Goal: Information Seeking & Learning: Learn about a topic

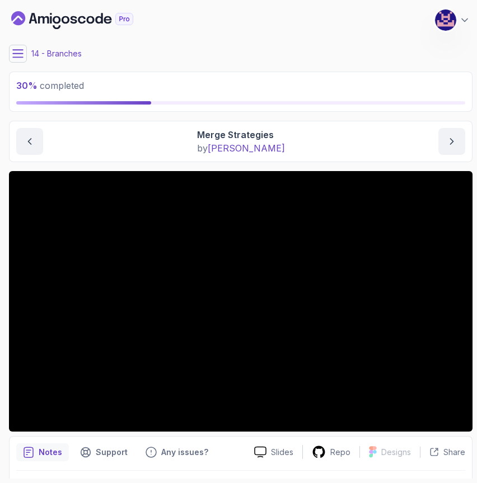
scroll to position [31, 0]
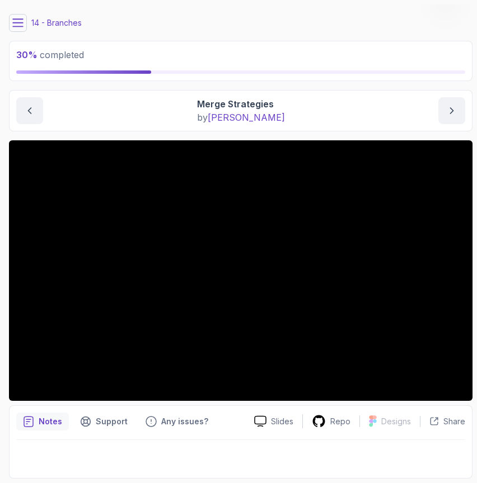
click at [230, 130] on div "Branches Merge Strategies Merge Strategies by [PERSON_NAME]" at bounding box center [240, 110] width 463 height 41
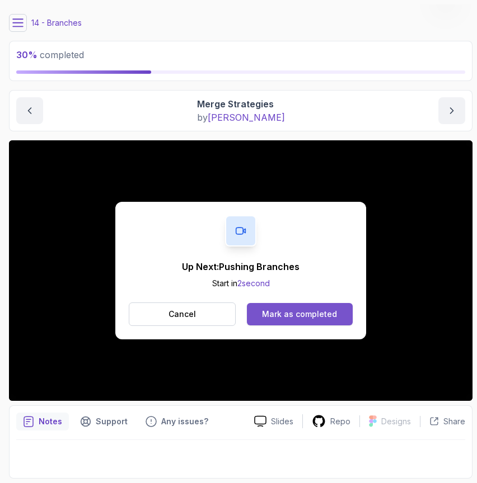
click at [287, 316] on div "Mark as completed" at bounding box center [299, 314] width 75 height 11
click at [291, 313] on div "Mark as completed" at bounding box center [299, 314] width 75 height 11
click at [293, 313] on div "Mark as completed" at bounding box center [299, 314] width 75 height 11
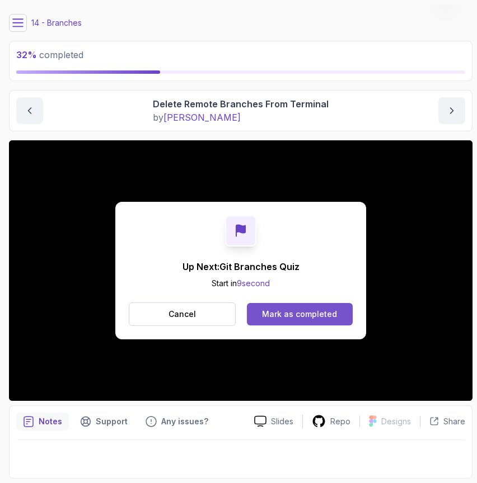
click at [302, 320] on button "Mark as completed" at bounding box center [300, 314] width 106 height 22
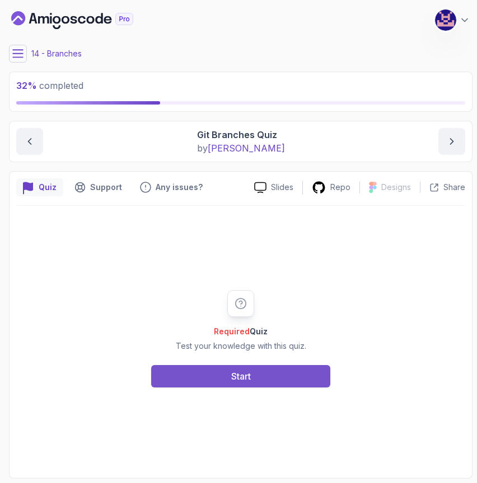
click at [249, 383] on button "Start" at bounding box center [240, 376] width 179 height 22
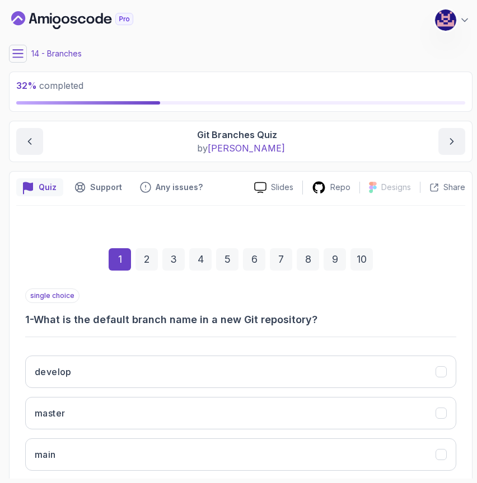
scroll to position [106, 0]
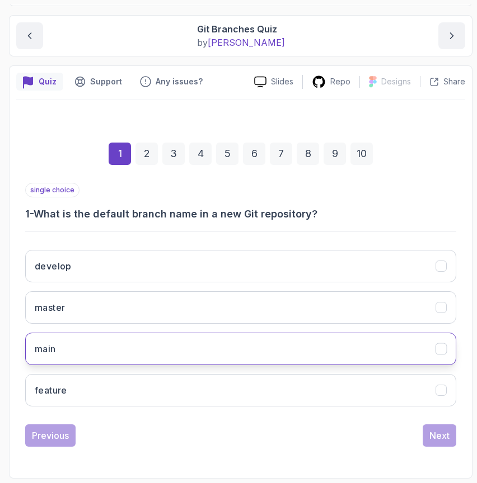
click at [173, 350] on button "main" at bounding box center [240, 349] width 431 height 32
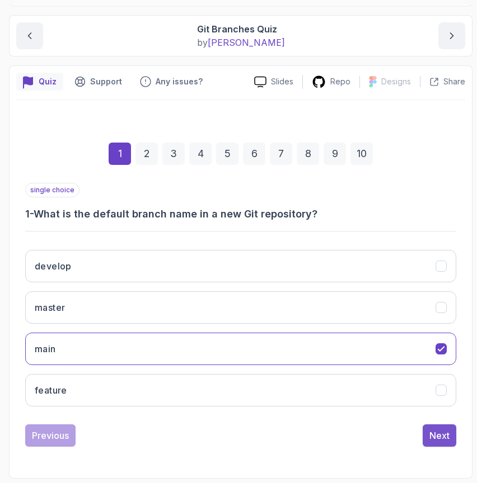
click at [445, 438] on div "Next" at bounding box center [439, 435] width 20 height 13
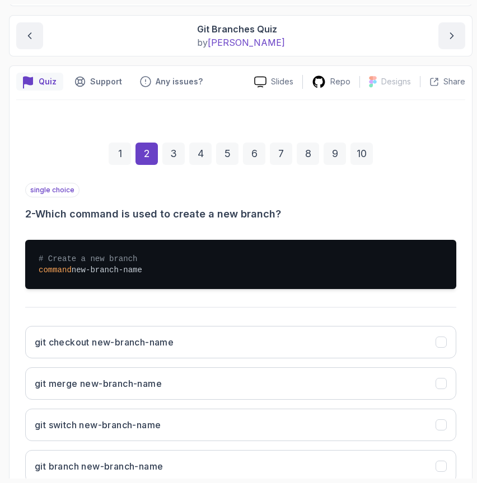
scroll to position [182, 0]
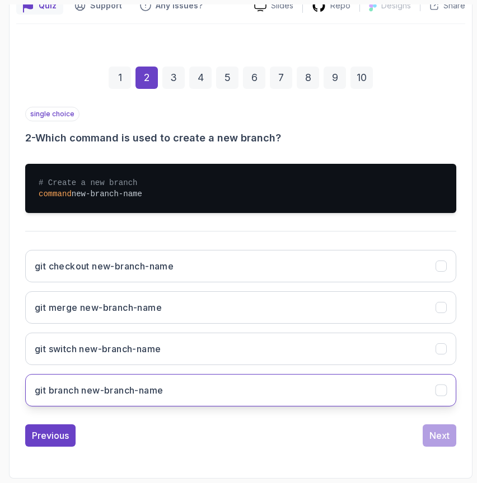
click at [166, 391] on button "git branch new-branch-name" at bounding box center [240, 390] width 431 height 32
click at [441, 436] on div "Next" at bounding box center [439, 435] width 20 height 13
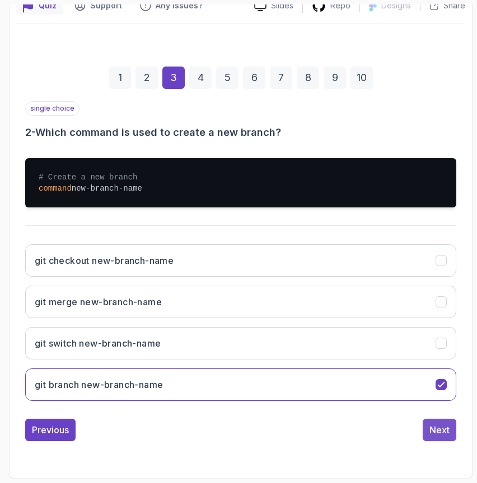
scroll to position [106, 0]
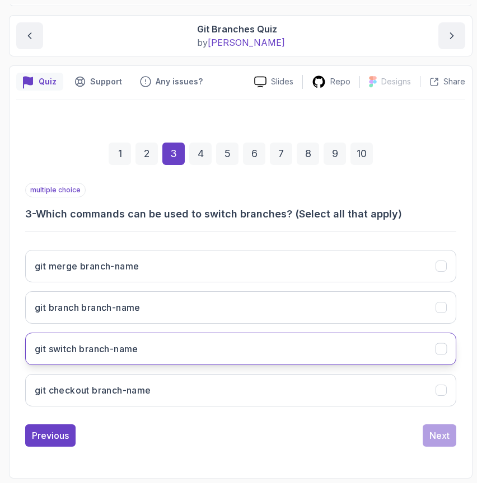
click at [262, 356] on button "git switch branch-name" at bounding box center [240, 349] width 431 height 32
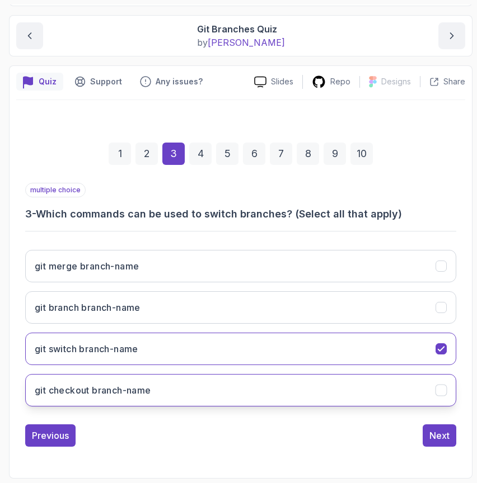
click at [192, 398] on button "git checkout branch-name" at bounding box center [240, 390] width 431 height 32
click at [445, 435] on div "Next" at bounding box center [439, 435] width 20 height 13
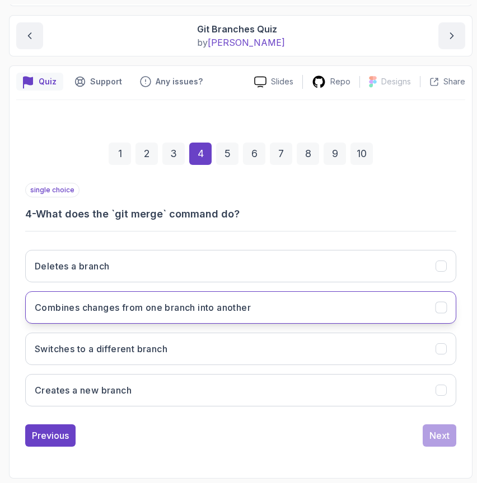
click at [223, 316] on button "Combines changes from one branch into another" at bounding box center [240, 307] width 431 height 32
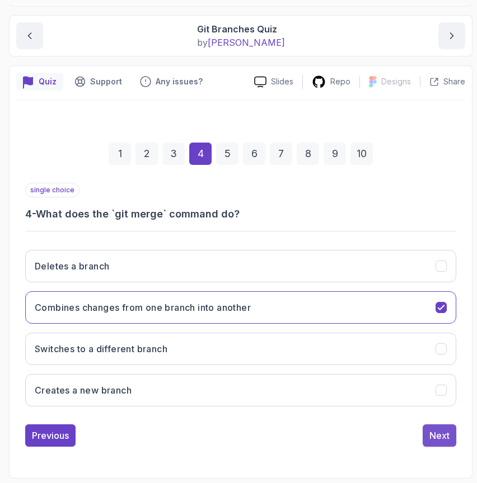
click at [442, 439] on div "Next" at bounding box center [439, 435] width 20 height 13
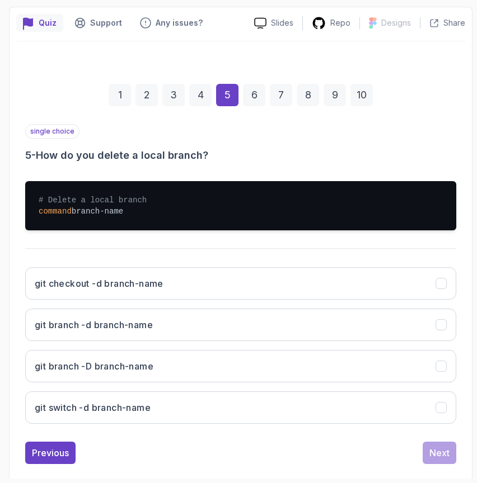
scroll to position [182, 0]
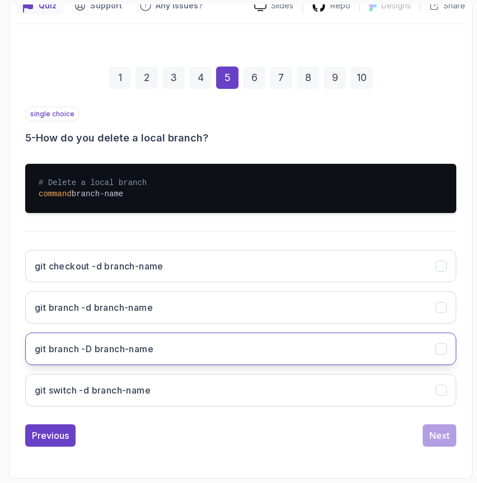
click at [255, 354] on button "git branch -D branch-name" at bounding box center [240, 349] width 431 height 32
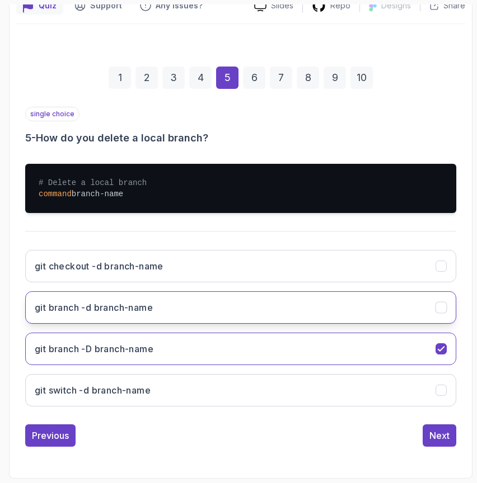
click at [247, 318] on button "git branch -d branch-name" at bounding box center [240, 307] width 431 height 32
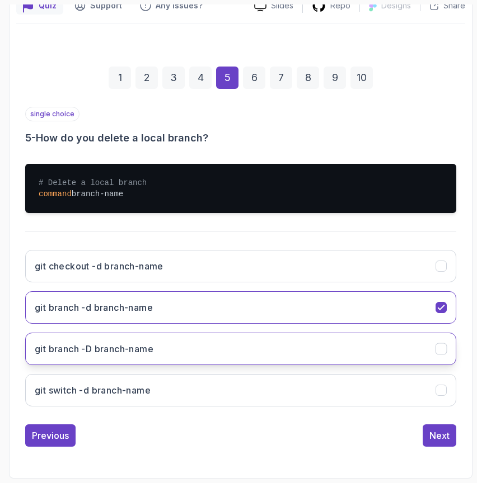
click at [245, 349] on button "git branch -D branch-name" at bounding box center [240, 349] width 431 height 32
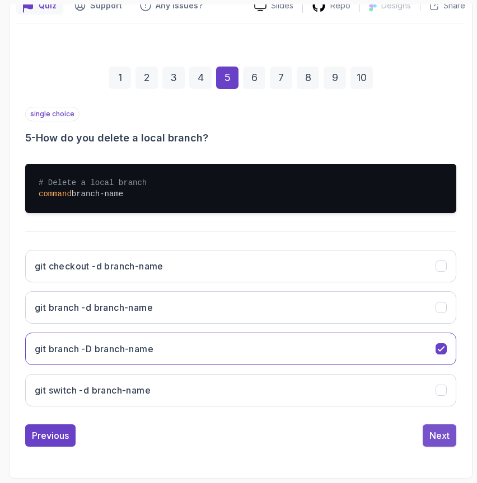
click at [439, 438] on div "Next" at bounding box center [439, 435] width 20 height 13
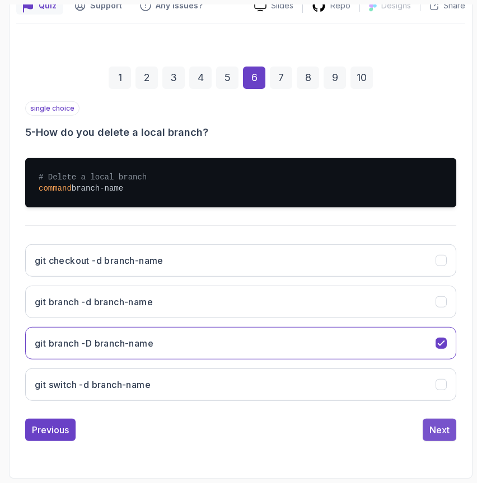
scroll to position [106, 0]
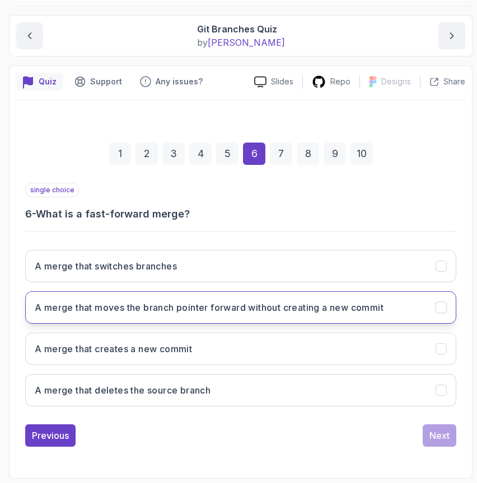
click at [208, 315] on button "A merge that moves the branch pointer forward without creating a new commit" at bounding box center [240, 307] width 431 height 32
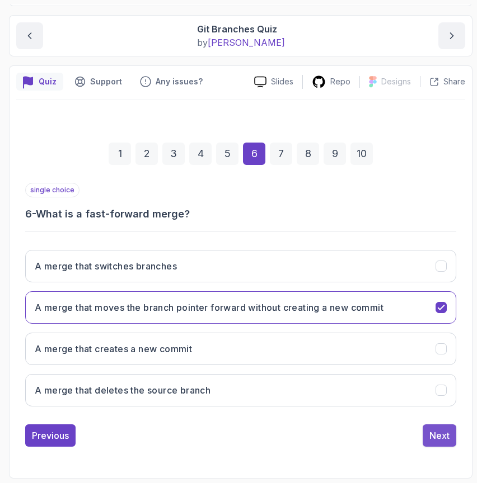
click at [442, 436] on div "Next" at bounding box center [439, 435] width 20 height 13
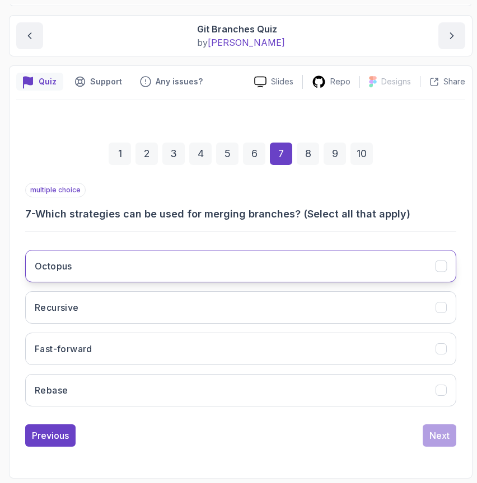
click at [111, 274] on button "Octopus" at bounding box center [240, 266] width 431 height 32
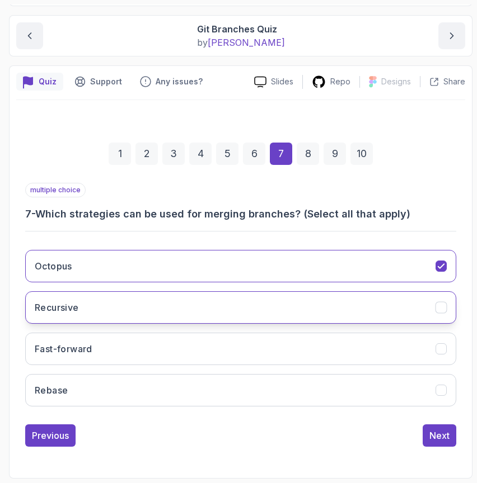
click at [112, 309] on button "Recursive" at bounding box center [240, 307] width 431 height 32
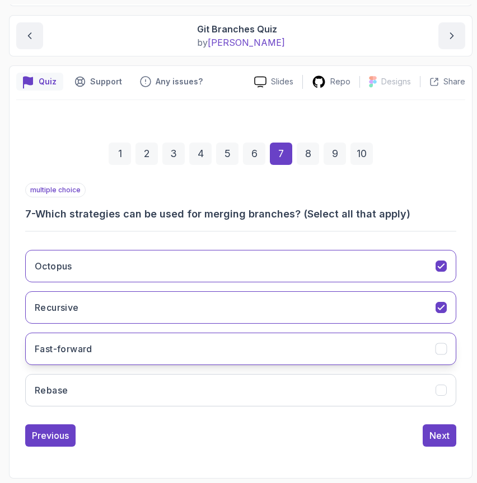
click at [114, 337] on button "Fast-forward" at bounding box center [240, 349] width 431 height 32
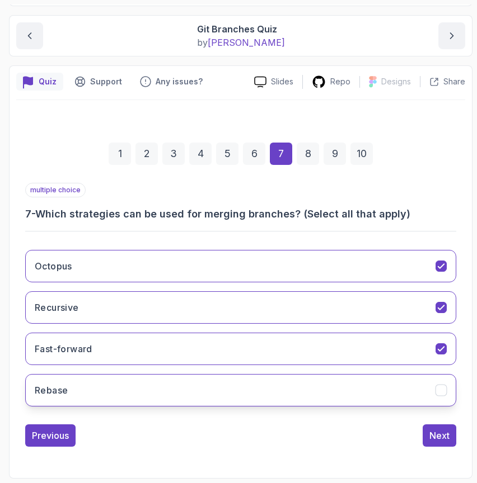
click at [114, 377] on button "Rebase" at bounding box center [240, 390] width 431 height 32
click at [446, 440] on div "Next" at bounding box center [439, 435] width 20 height 13
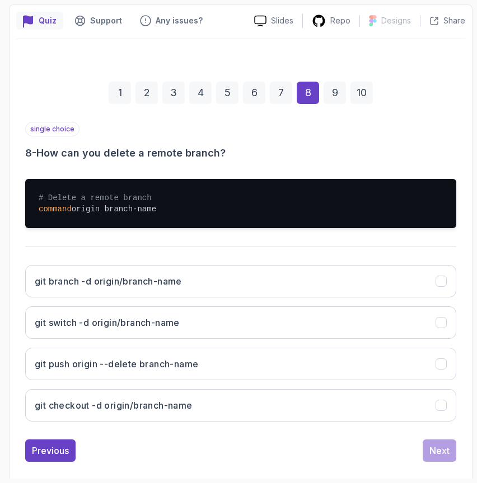
scroll to position [182, 0]
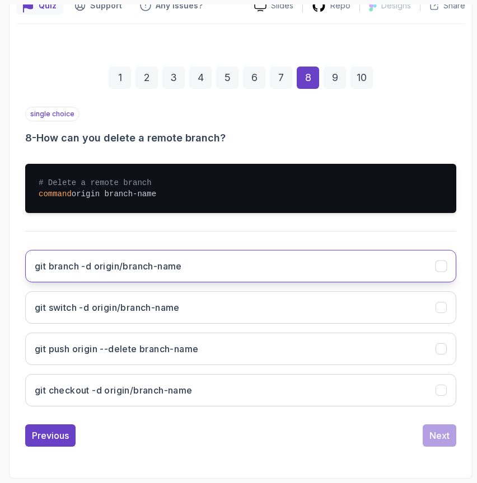
click at [269, 268] on button "git branch -d origin/branch-name" at bounding box center [240, 266] width 431 height 32
click at [440, 438] on div "Next" at bounding box center [439, 435] width 20 height 13
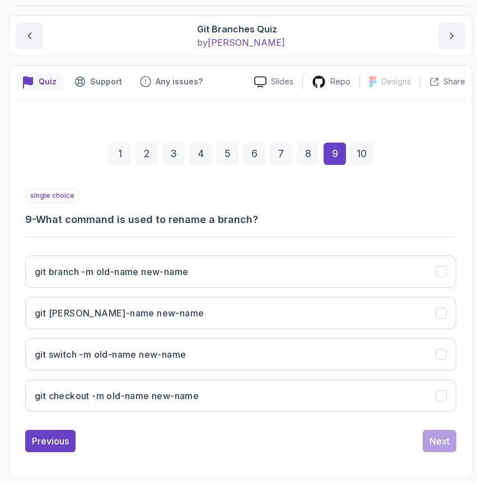
scroll to position [106, 0]
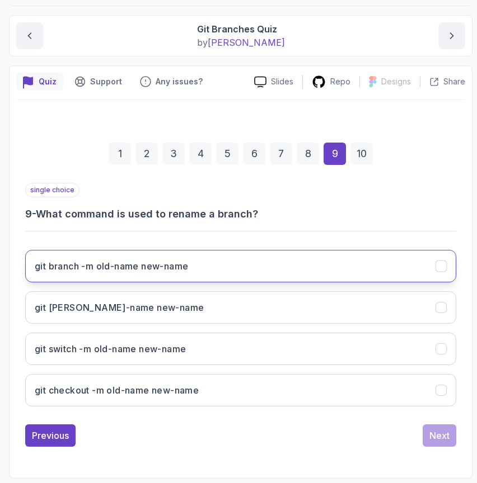
click at [304, 265] on button "git branch -m old-name new-name" at bounding box center [240, 266] width 431 height 32
click at [436, 433] on div "Next" at bounding box center [439, 435] width 20 height 13
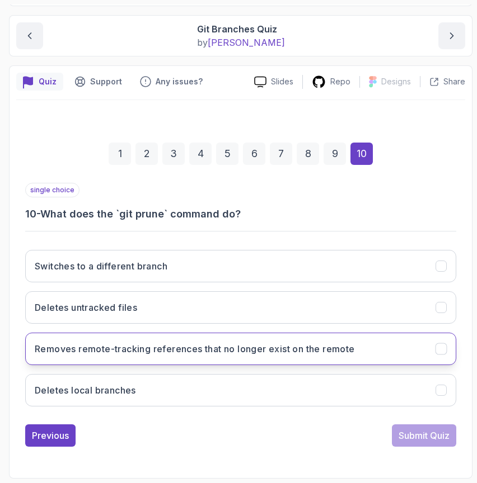
click at [297, 353] on h3 "Removes remote-tracking references that no longer exist on the remote" at bounding box center [195, 348] width 320 height 13
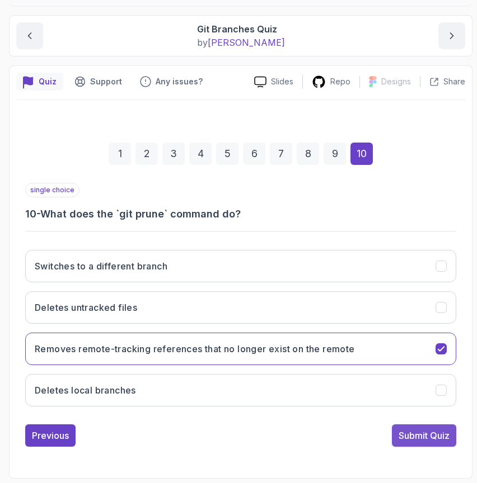
click at [430, 436] on div "Submit Quiz" at bounding box center [423, 435] width 51 height 13
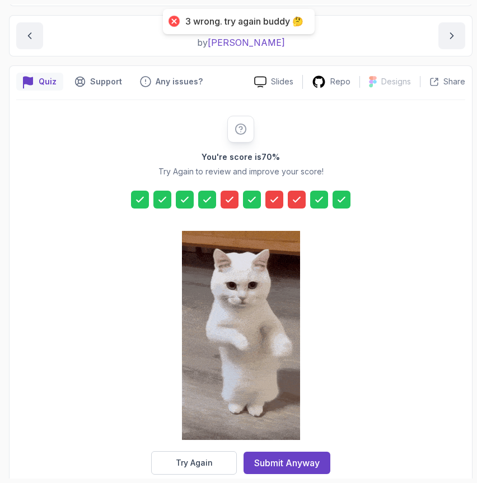
scroll to position [125, 0]
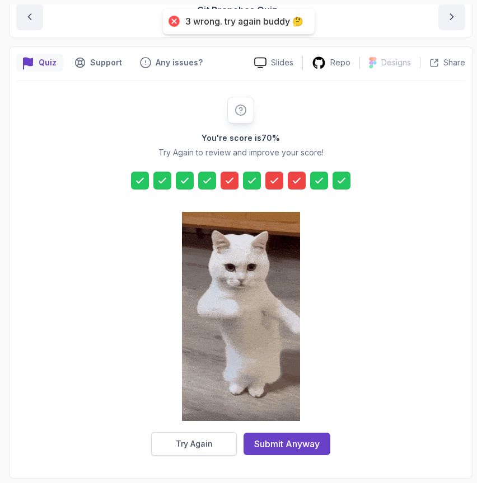
click at [184, 450] on button "Try Again" at bounding box center [194, 443] width 86 height 23
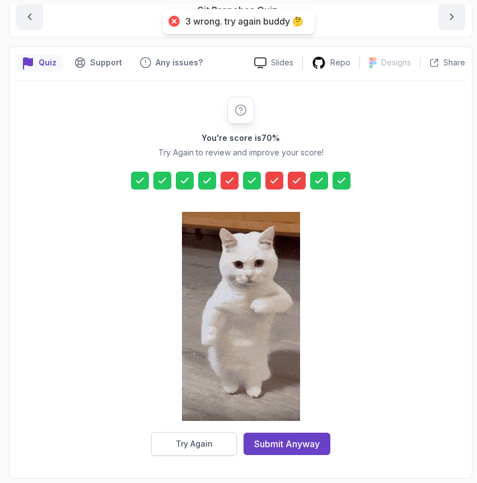
scroll to position [106, 0]
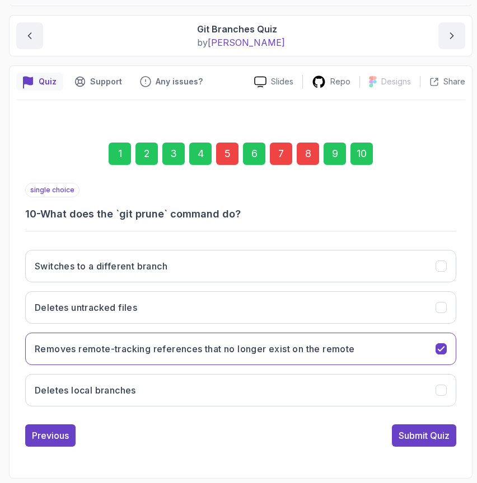
click at [225, 157] on div "5" at bounding box center [227, 154] width 22 height 22
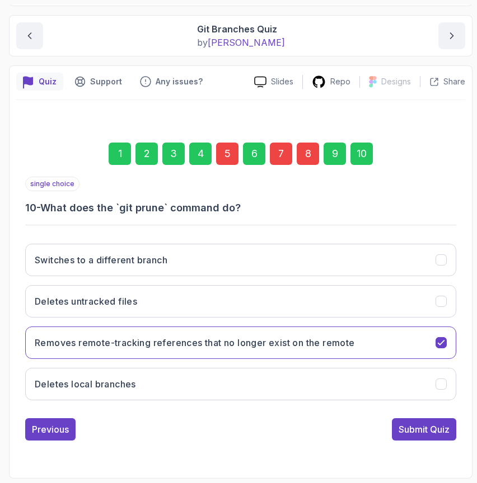
scroll to position [125, 0]
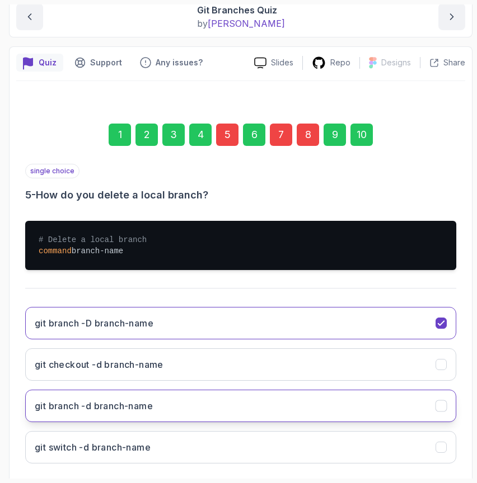
click at [169, 399] on button "git branch -d branch-name" at bounding box center [240, 406] width 431 height 32
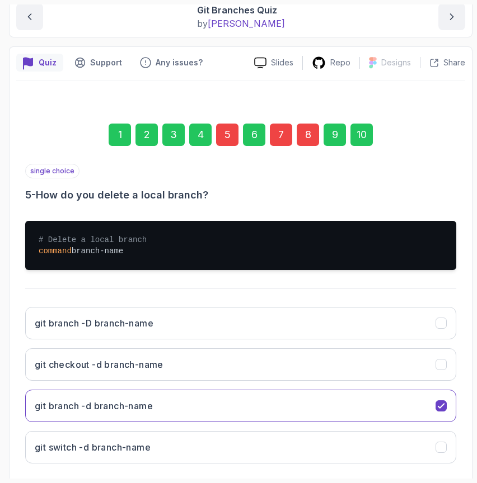
scroll to position [182, 0]
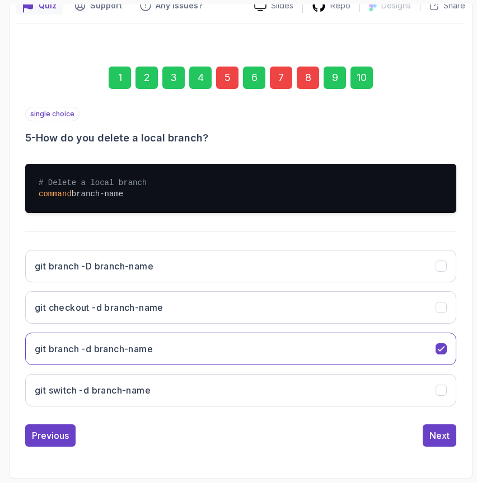
click at [279, 78] on div "7" at bounding box center [281, 78] width 22 height 22
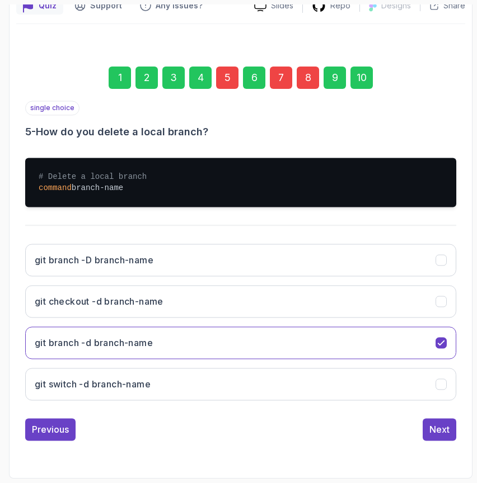
scroll to position [106, 0]
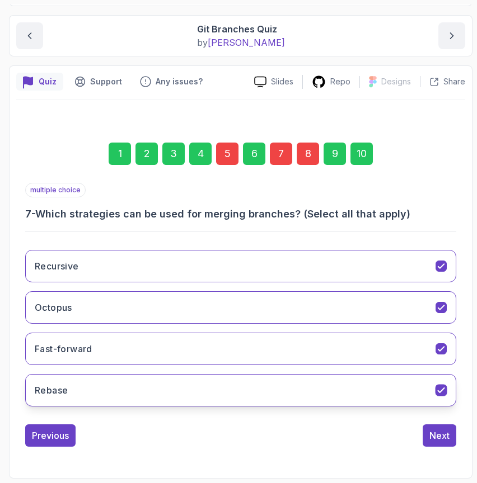
click at [173, 385] on button "Rebase" at bounding box center [240, 390] width 431 height 32
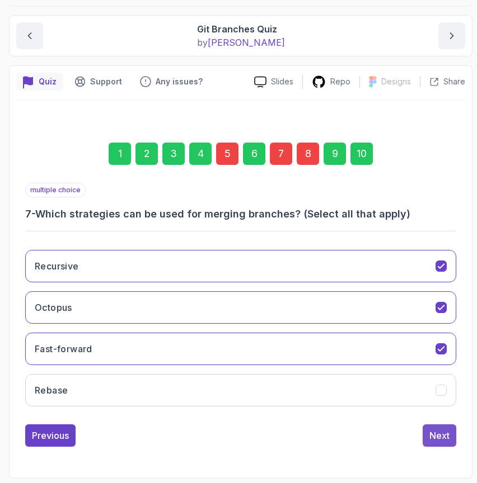
click at [439, 433] on div "Next" at bounding box center [439, 435] width 20 height 13
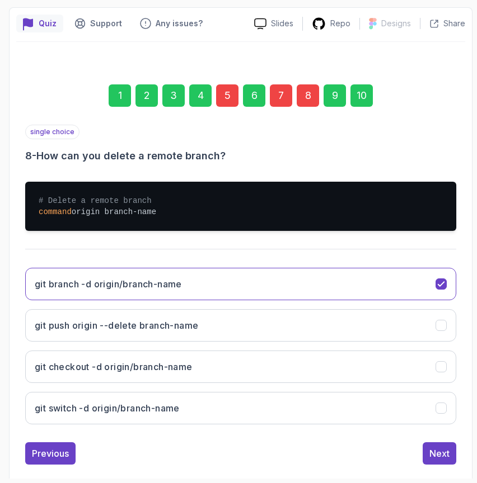
scroll to position [182, 0]
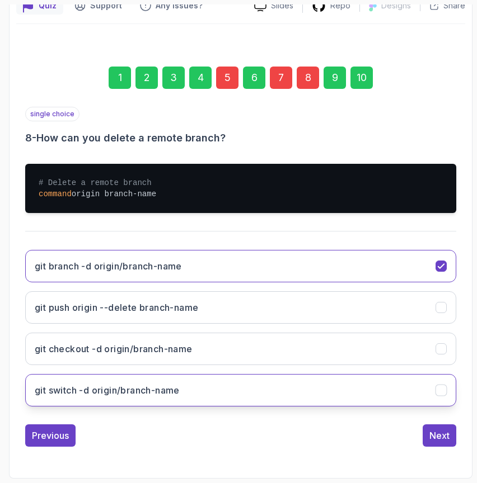
click at [176, 394] on h3 "git switch -d origin/branch-name" at bounding box center [107, 390] width 145 height 13
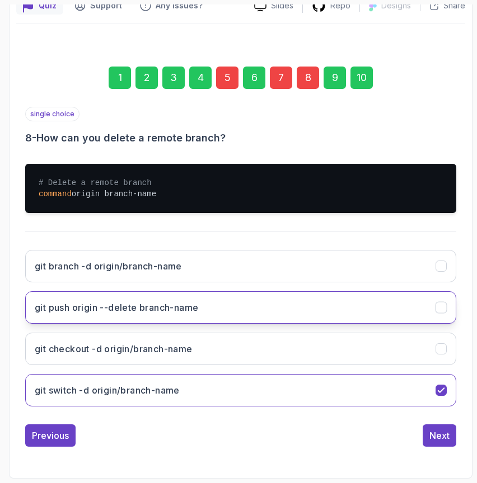
click at [167, 317] on button "git push origin --delete branch-name" at bounding box center [240, 307] width 431 height 32
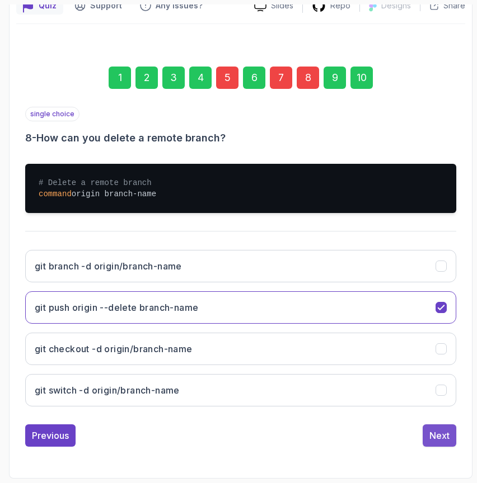
click at [443, 431] on div "Next" at bounding box center [439, 435] width 20 height 13
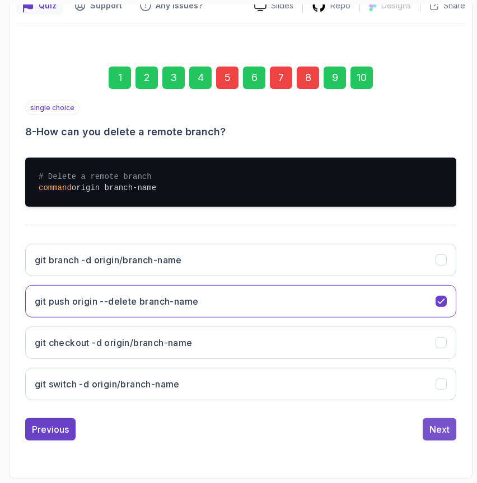
scroll to position [106, 0]
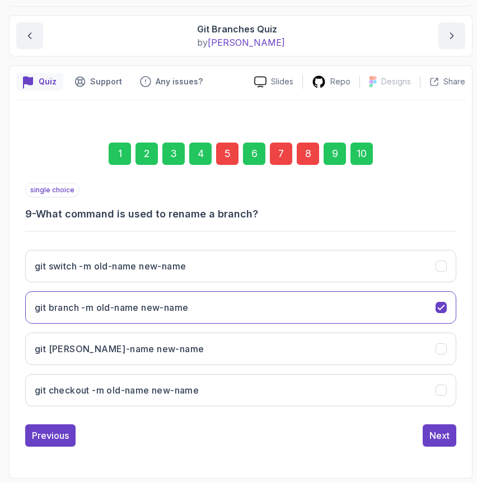
click at [358, 156] on div "10" at bounding box center [361, 154] width 22 height 22
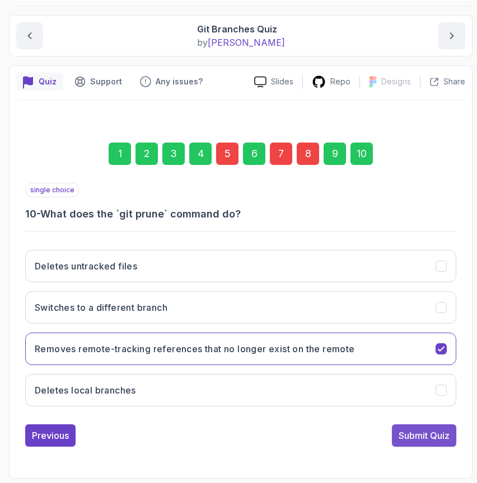
click at [429, 437] on div "Submit Quiz" at bounding box center [423, 435] width 51 height 13
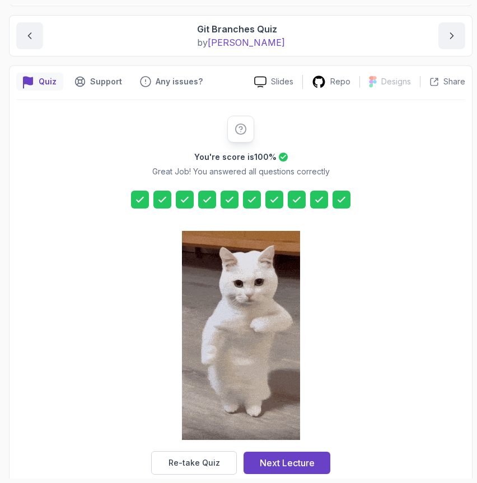
scroll to position [125, 0]
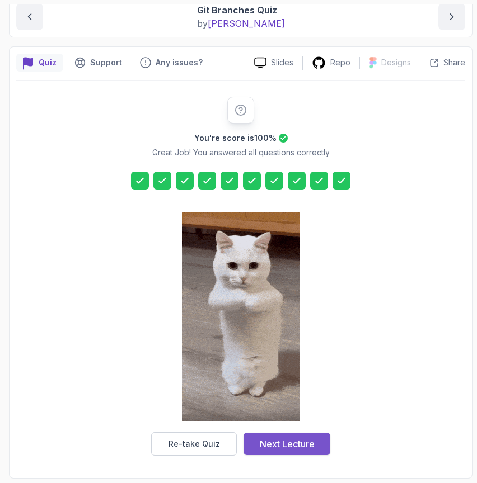
click at [282, 443] on div "Next Lecture" at bounding box center [287, 443] width 55 height 13
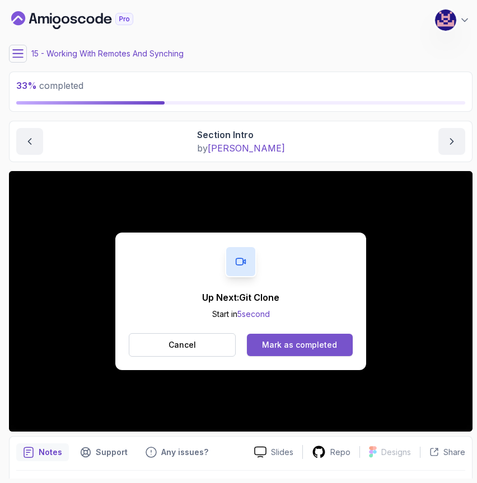
click at [294, 344] on div "Mark as completed" at bounding box center [299, 345] width 75 height 11
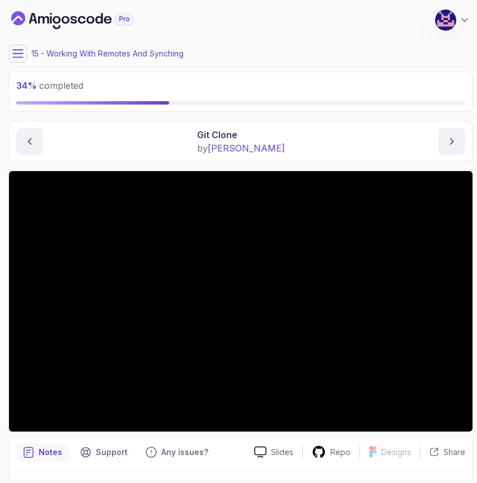
click at [19, 53] on icon at bounding box center [18, 53] width 10 height 7
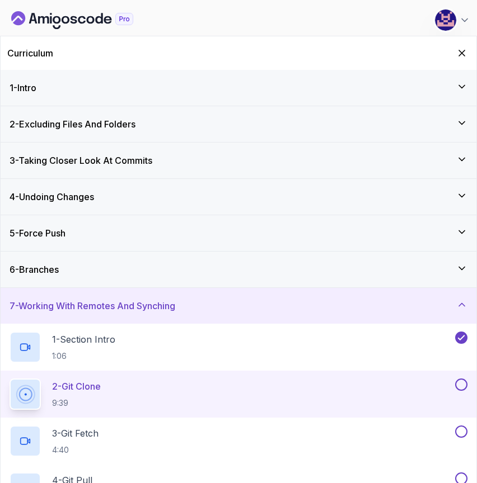
click at [142, 274] on div "6 - Branches" at bounding box center [239, 269] width 458 height 13
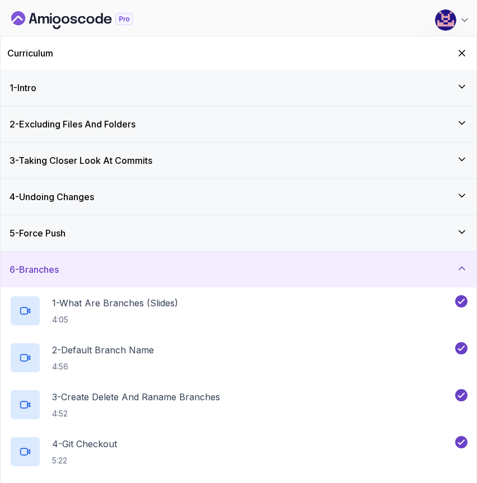
click at [126, 269] on div "6 - Branches" at bounding box center [239, 269] width 458 height 13
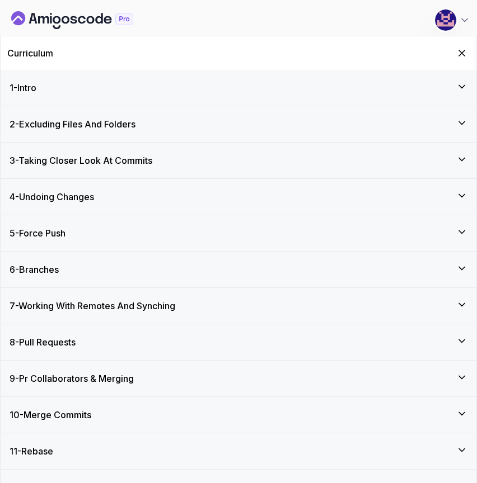
click at [118, 316] on div "7 - Working With Remotes And Synching" at bounding box center [239, 306] width 476 height 36
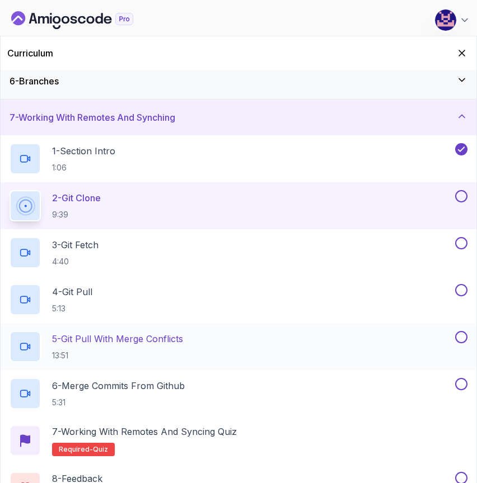
scroll to position [191, 0]
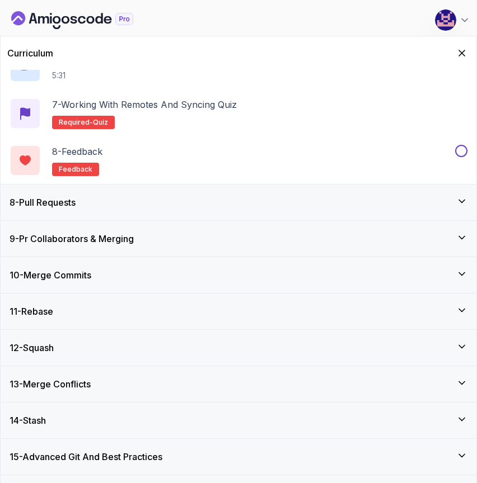
click at [89, 197] on div "8 - Pull Requests" at bounding box center [239, 202] width 458 height 13
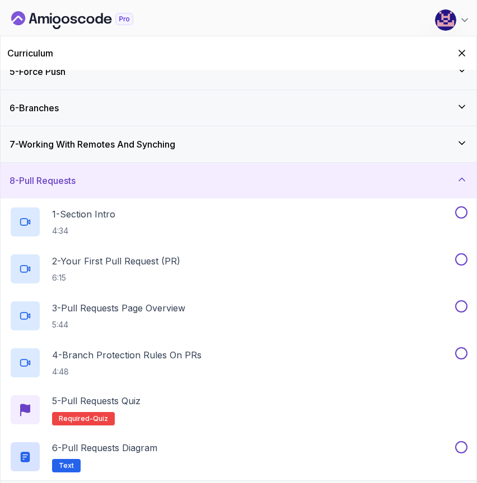
scroll to position [169, 0]
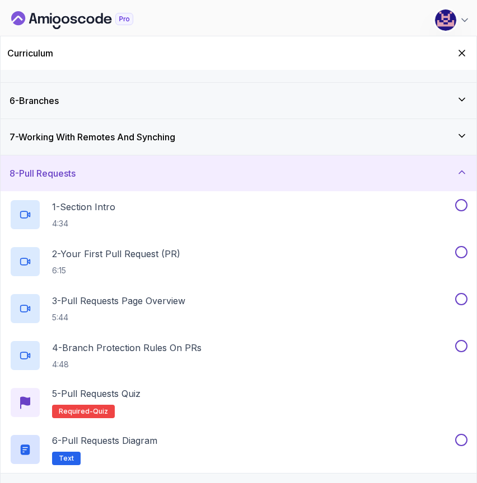
click at [75, 173] on h3 "8 - Pull Requests" at bounding box center [43, 173] width 66 height 13
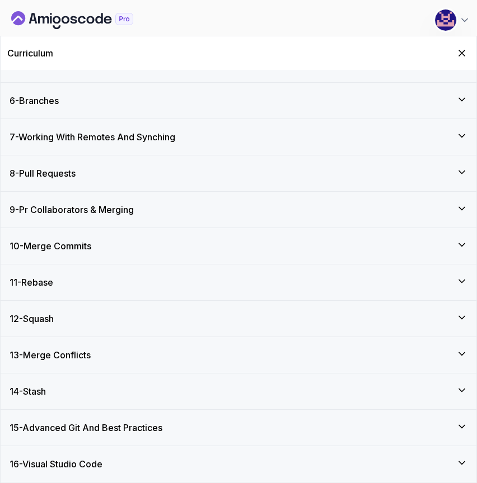
click at [75, 142] on h3 "7 - Working With Remotes And Synching" at bounding box center [93, 136] width 166 height 13
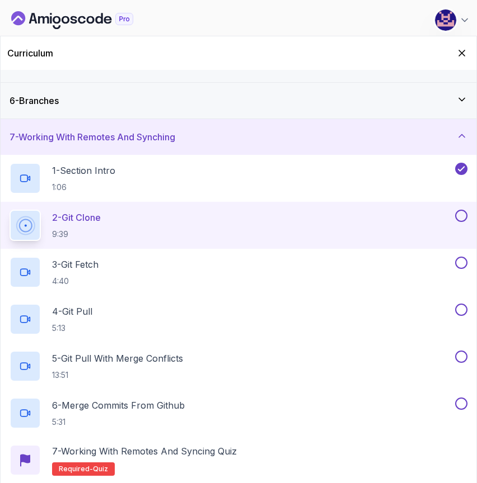
scroll to position [0, 0]
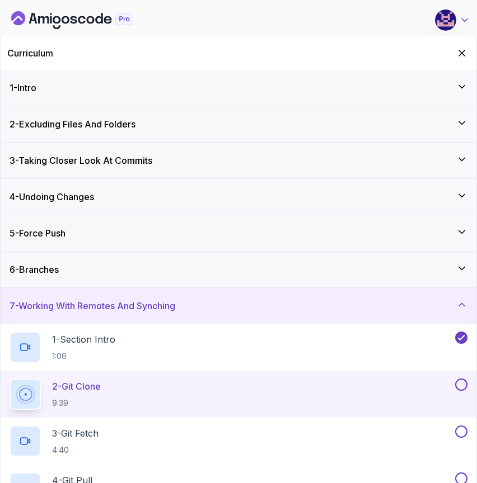
click at [467, 18] on icon at bounding box center [464, 20] width 11 height 11
click at [441, 17] on img at bounding box center [445, 20] width 22 height 22
click at [463, 52] on icon "Hide Curriculum for mobile" at bounding box center [462, 53] width 6 height 6
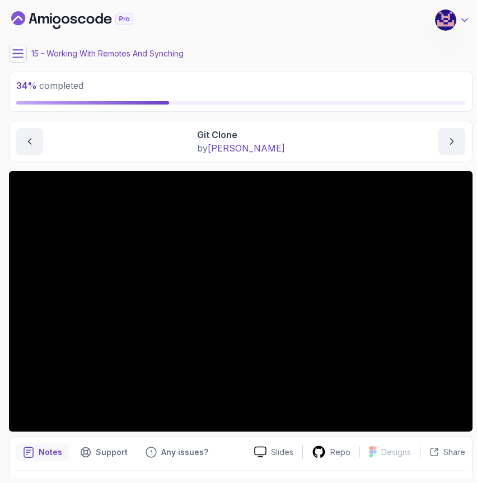
click at [465, 16] on icon at bounding box center [464, 20] width 11 height 11
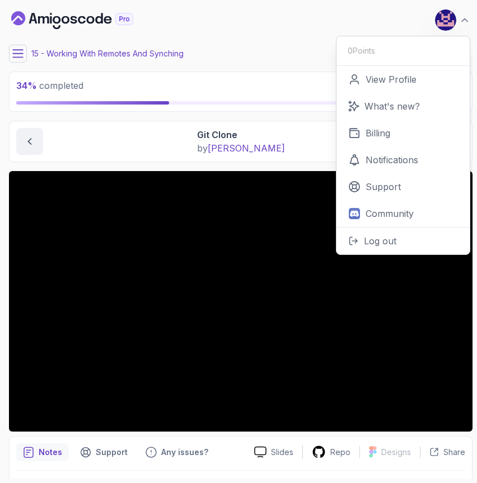
click at [167, 21] on div "My Courses Git for Professionals 408 Points [PERSON_NAME] Coats Software Engine…" at bounding box center [240, 19] width 463 height 31
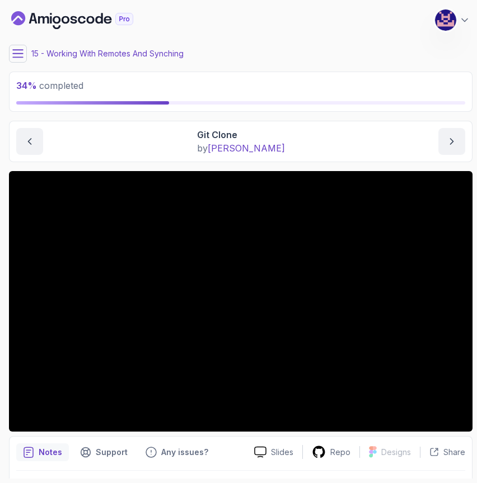
click at [58, 19] on icon "Dashboard" at bounding box center [72, 20] width 122 height 18
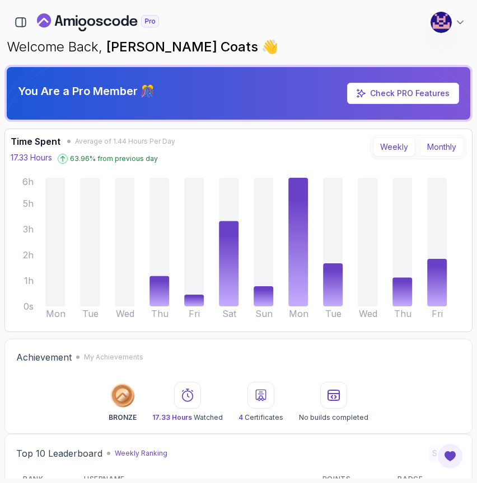
click at [450, 149] on button "Monthly" at bounding box center [442, 147] width 44 height 19
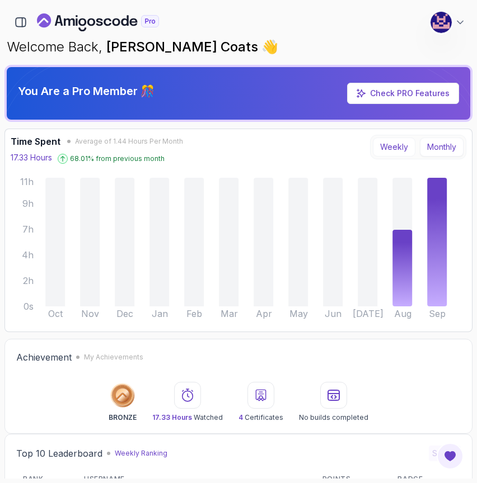
click at [397, 145] on button "Weekly" at bounding box center [394, 147] width 43 height 19
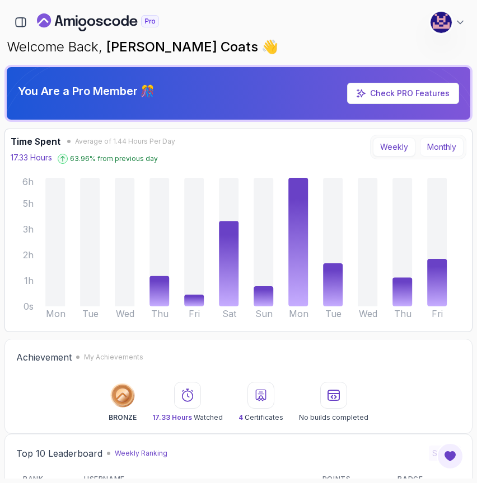
click at [434, 148] on button "Monthly" at bounding box center [442, 147] width 44 height 19
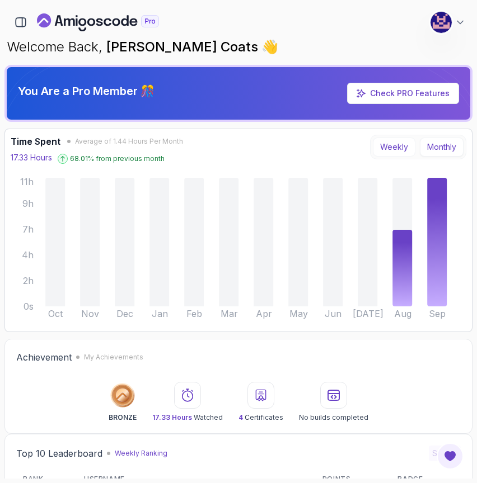
click at [400, 149] on button "Weekly" at bounding box center [394, 147] width 43 height 19
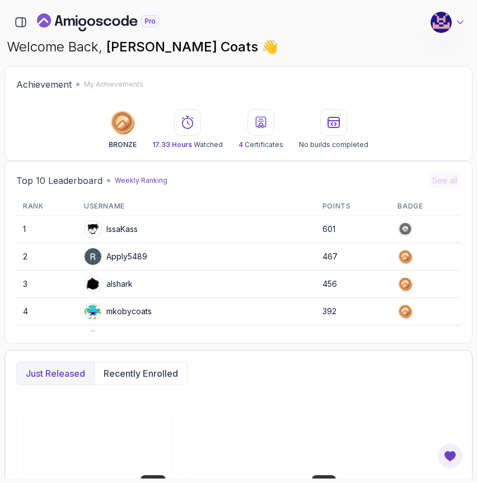
scroll to position [312, 0]
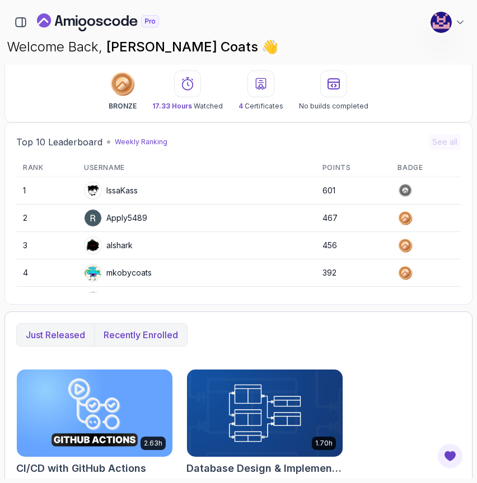
click at [128, 337] on p "Recently enrolled" at bounding box center [140, 334] width 74 height 13
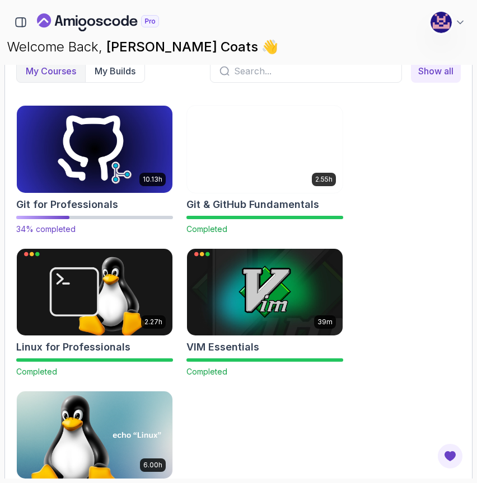
scroll to position [621, 0]
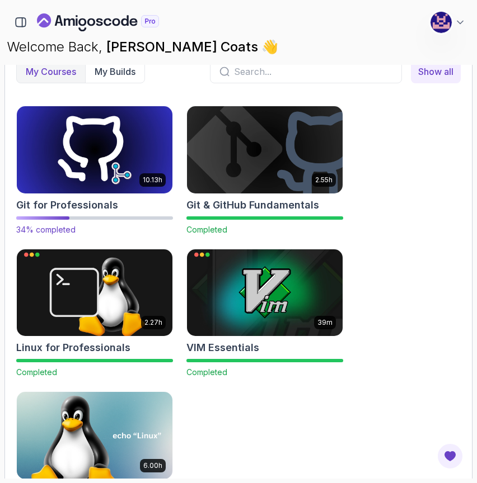
click at [69, 160] on img at bounding box center [94, 149] width 163 height 91
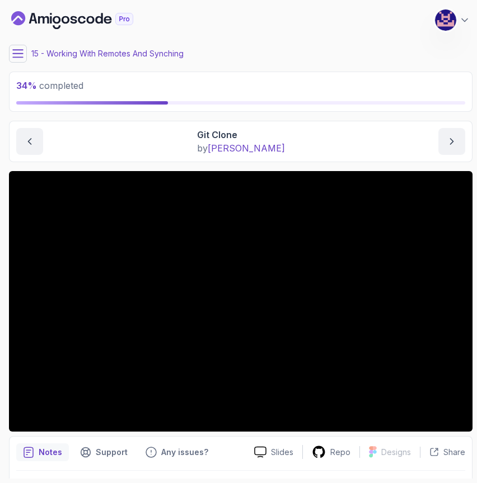
scroll to position [31, 0]
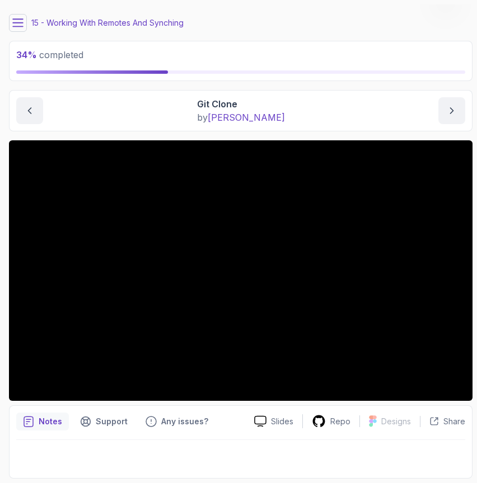
click at [18, 26] on icon at bounding box center [18, 22] width 10 height 7
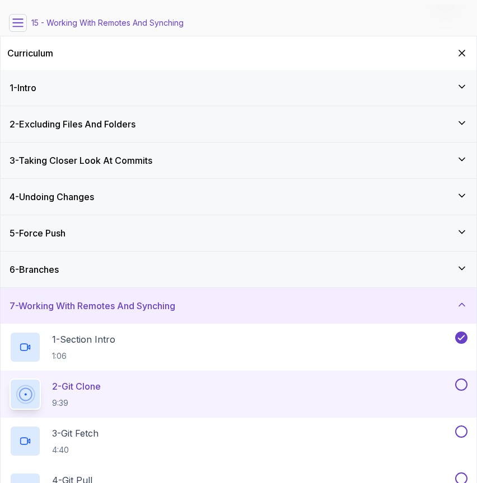
click at [18, 26] on icon at bounding box center [18, 22] width 10 height 7
click at [461, 51] on icon "Hide Curriculum for mobile" at bounding box center [461, 53] width 12 height 12
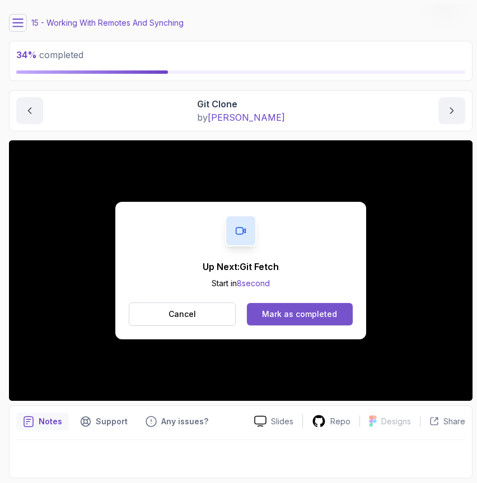
click at [286, 317] on div "Mark as completed" at bounding box center [299, 314] width 75 height 11
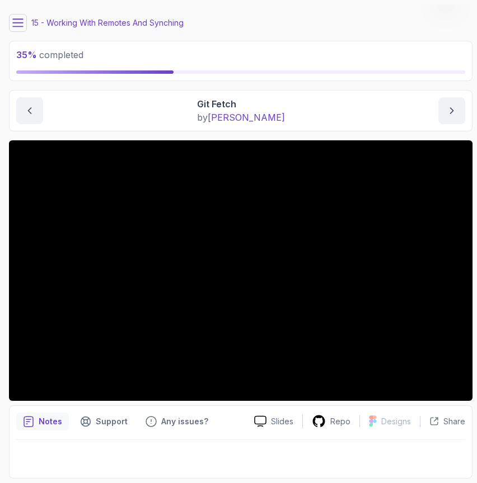
click at [13, 19] on icon at bounding box center [18, 22] width 10 height 7
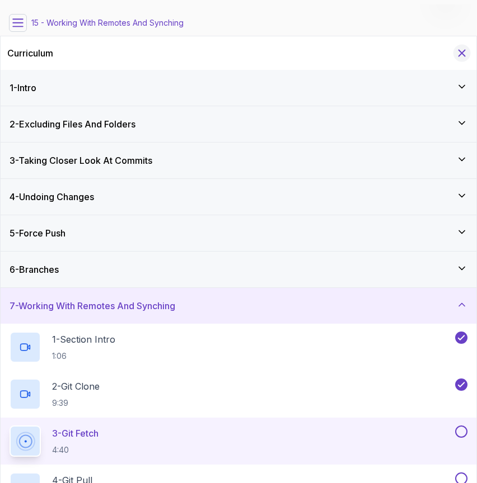
click at [460, 54] on icon "Hide Curriculum for mobile" at bounding box center [462, 53] width 6 height 6
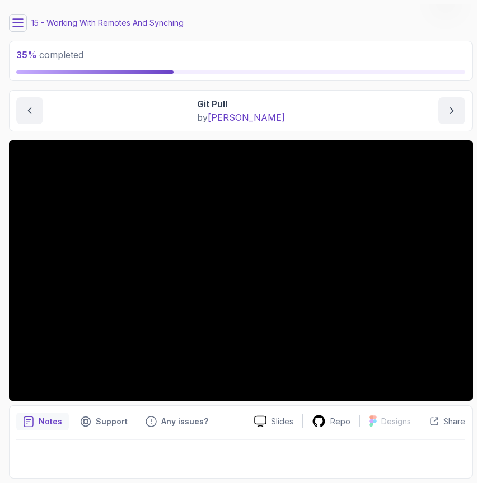
click at [206, 441] on div at bounding box center [240, 455] width 449 height 31
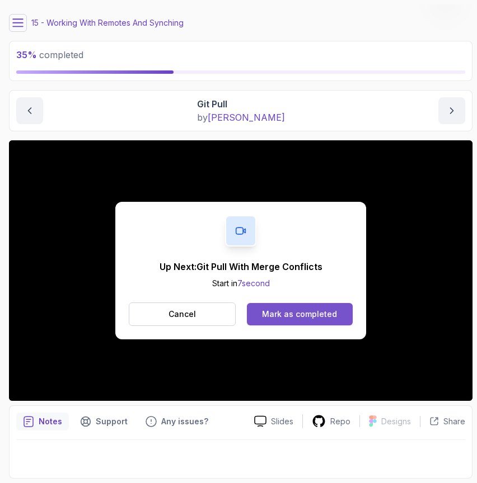
click at [305, 315] on div "Mark as completed" at bounding box center [299, 314] width 75 height 11
click at [294, 312] on div "Mark as completed" at bounding box center [299, 314] width 75 height 11
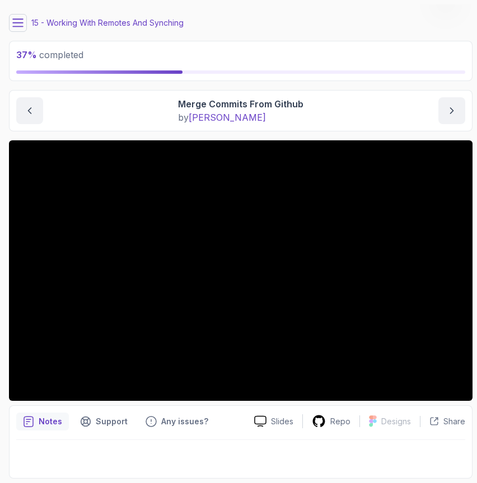
click at [18, 26] on icon at bounding box center [18, 22] width 10 height 7
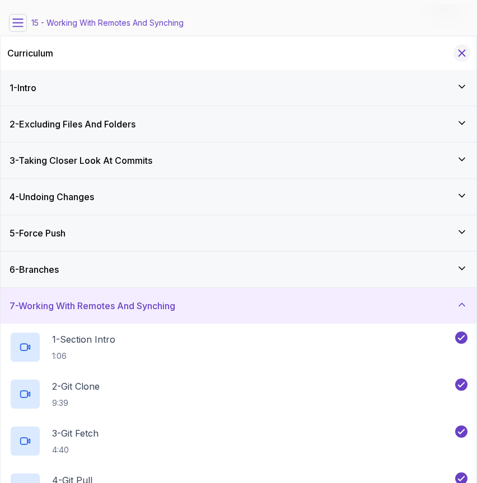
click at [464, 50] on icon "Hide Curriculum for mobile" at bounding box center [461, 53] width 12 height 12
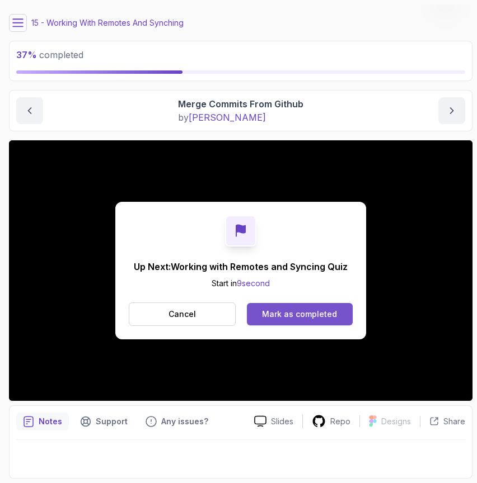
click at [302, 317] on div "Mark as completed" at bounding box center [299, 314] width 75 height 11
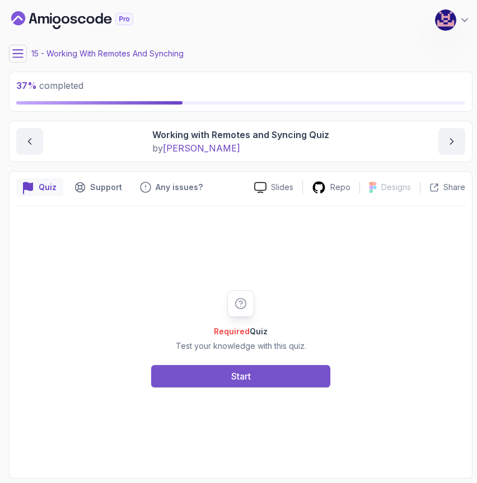
click at [262, 379] on button "Start" at bounding box center [240, 376] width 179 height 22
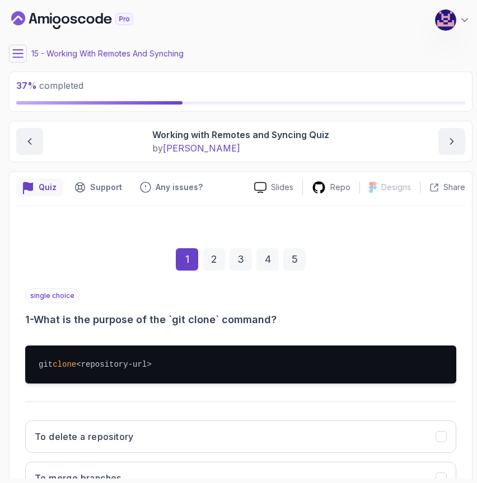
scroll to position [171, 0]
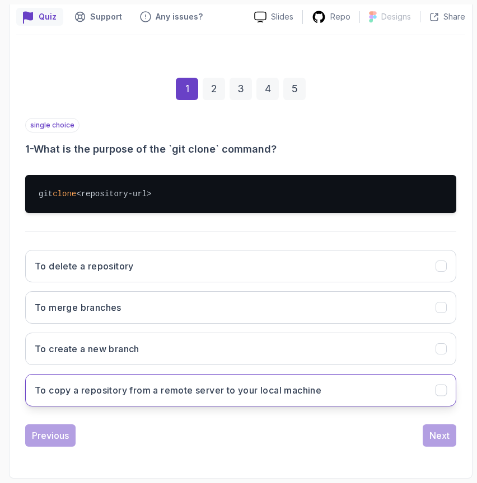
click at [220, 393] on h3 "To copy a repository from a remote server to your local machine" at bounding box center [178, 390] width 286 height 13
click at [439, 437] on div "Next" at bounding box center [439, 435] width 20 height 13
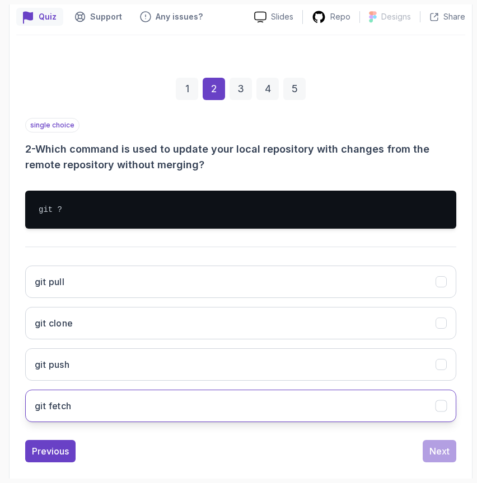
click at [226, 416] on button "git fetch" at bounding box center [240, 406] width 431 height 32
click at [433, 453] on div "Next" at bounding box center [439, 451] width 20 height 13
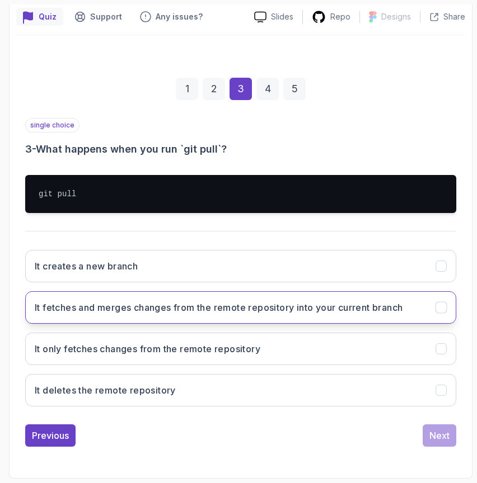
click at [266, 302] on h3 "It fetches and merges changes from the remote repository into your current bran…" at bounding box center [219, 307] width 368 height 13
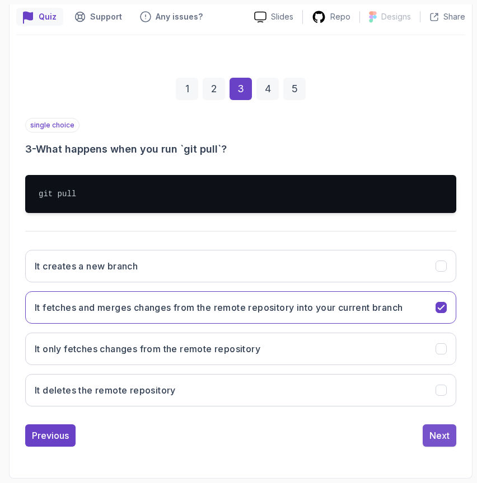
click at [439, 437] on div "Next" at bounding box center [439, 435] width 20 height 13
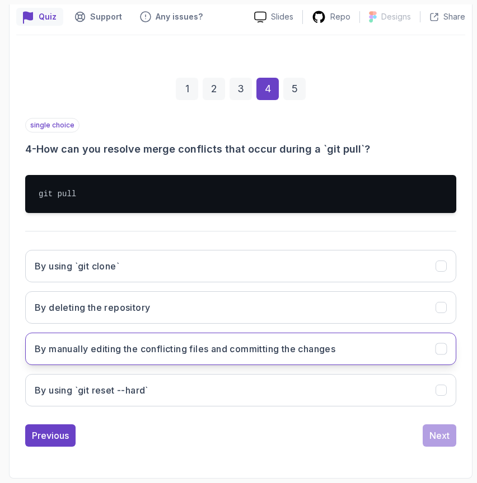
click at [203, 357] on button "By manually editing the conflicting files and committing the changes" at bounding box center [240, 349] width 431 height 32
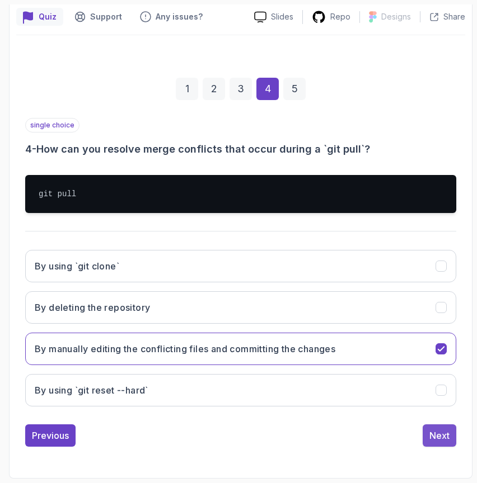
click at [455, 436] on button "Next" at bounding box center [439, 436] width 34 height 22
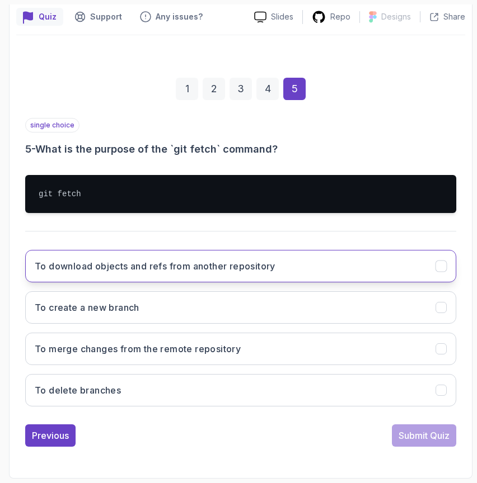
click at [201, 274] on button "To download objects and refs from another repository" at bounding box center [240, 266] width 431 height 32
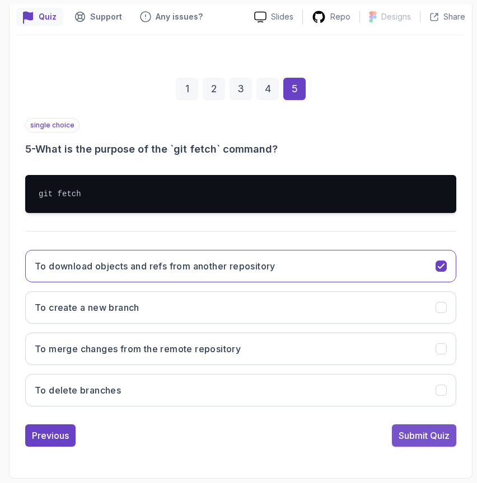
click at [432, 436] on div "Submit Quiz" at bounding box center [423, 435] width 51 height 13
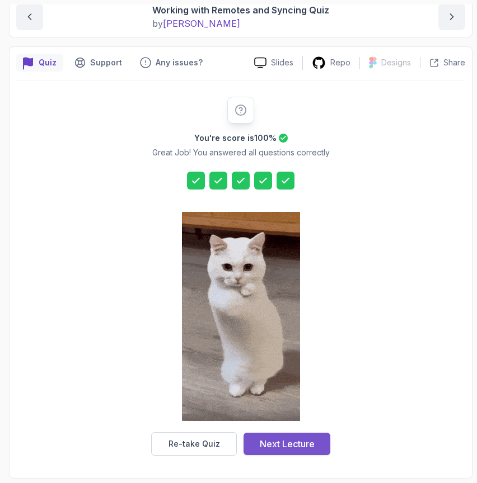
click at [272, 449] on div "Next Lecture" at bounding box center [287, 443] width 55 height 13
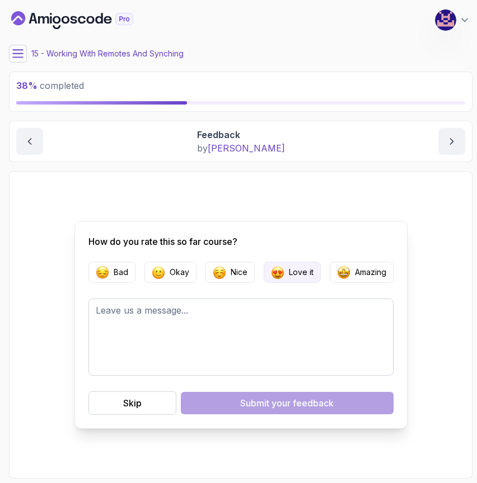
click at [313, 271] on button "Love it" at bounding box center [292, 272] width 57 height 21
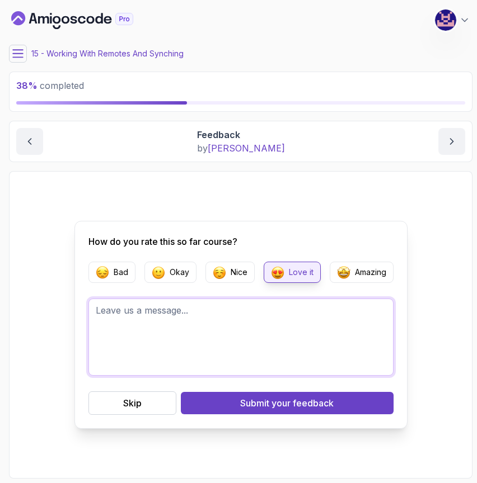
click at [270, 340] on textarea at bounding box center [240, 337] width 305 height 77
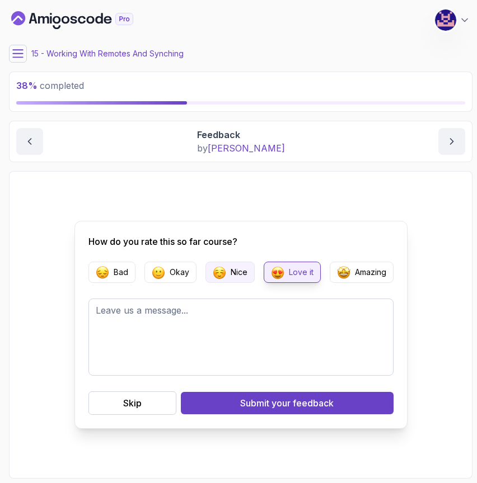
click at [225, 274] on button "Nice" at bounding box center [229, 272] width 49 height 21
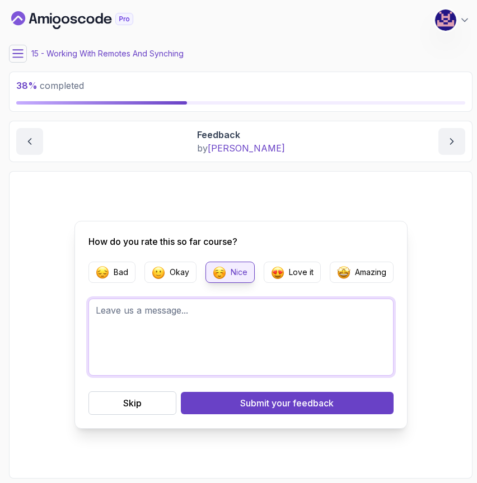
click at [238, 359] on textarea at bounding box center [240, 337] width 305 height 77
type textarea "T"
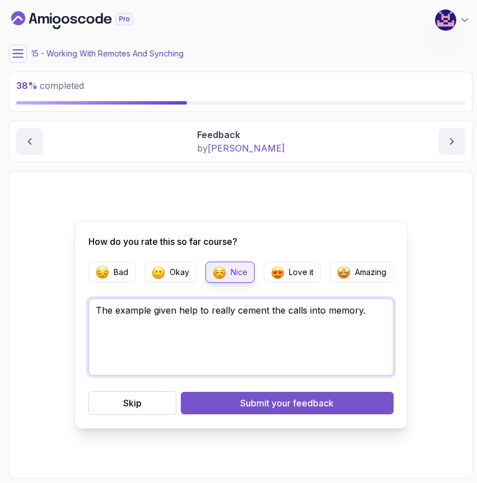
type textarea "The example given help to really cement the calls into memory."
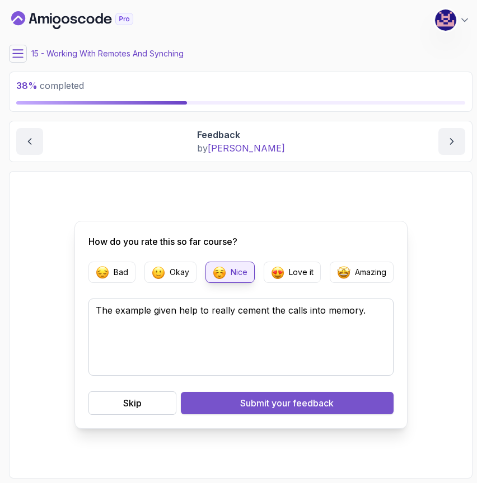
click at [262, 406] on div "Submit your feedback" at bounding box center [286, 403] width 93 height 13
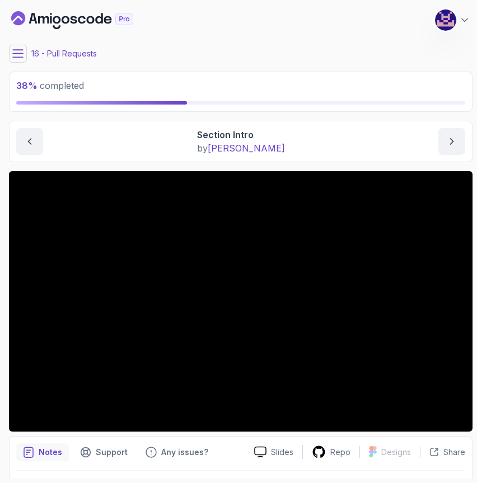
click at [19, 56] on icon at bounding box center [17, 53] width 11 height 11
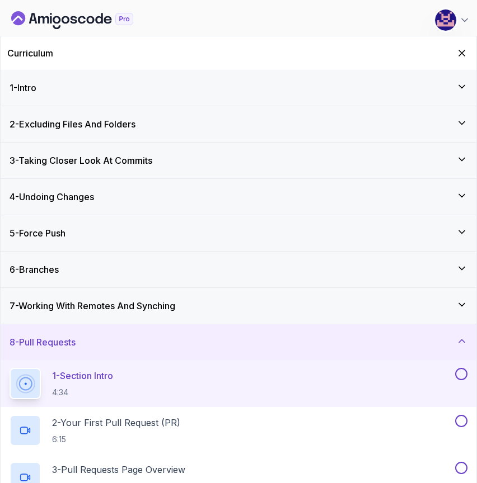
click at [134, 300] on h3 "7 - Working With Remotes And Synching" at bounding box center [93, 305] width 166 height 13
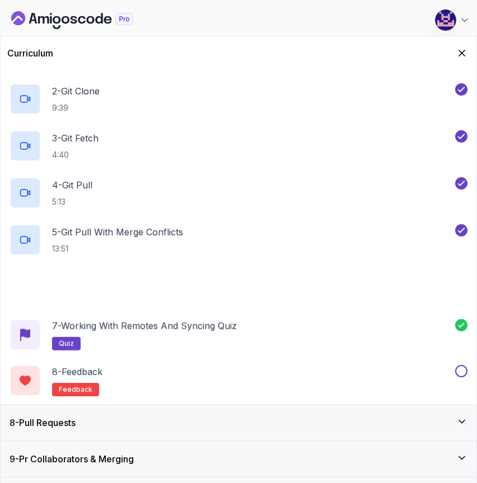
scroll to position [356, 0]
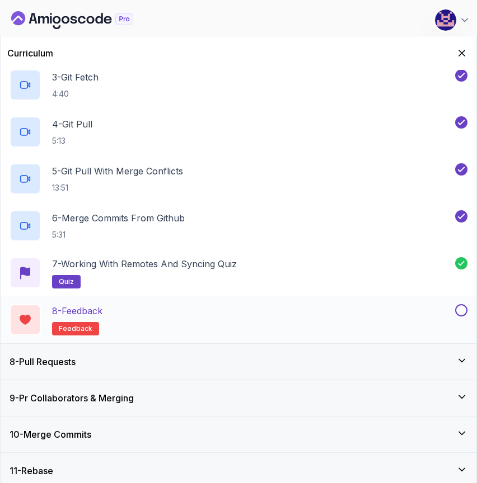
click at [462, 309] on button at bounding box center [461, 310] width 12 height 12
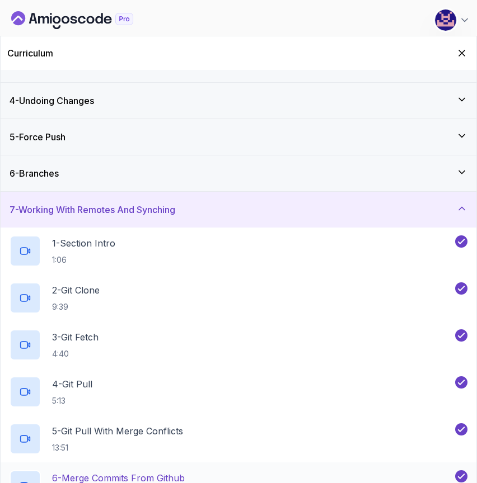
scroll to position [91, 0]
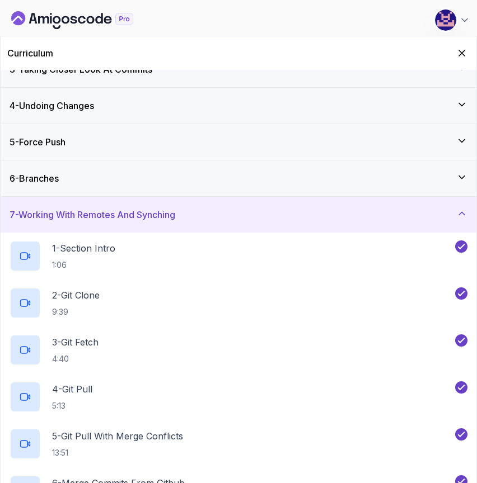
click at [152, 213] on h3 "7 - Working With Remotes And Synching" at bounding box center [93, 214] width 166 height 13
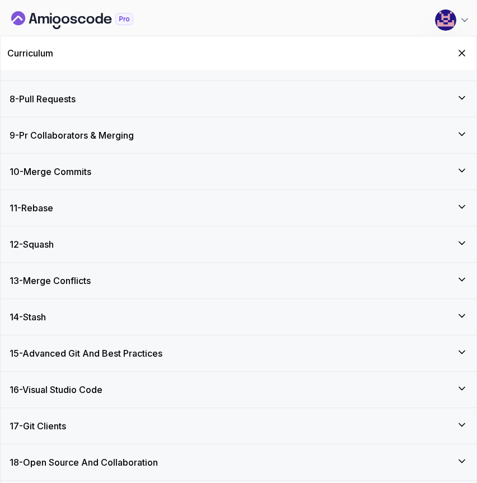
scroll to position [265, 0]
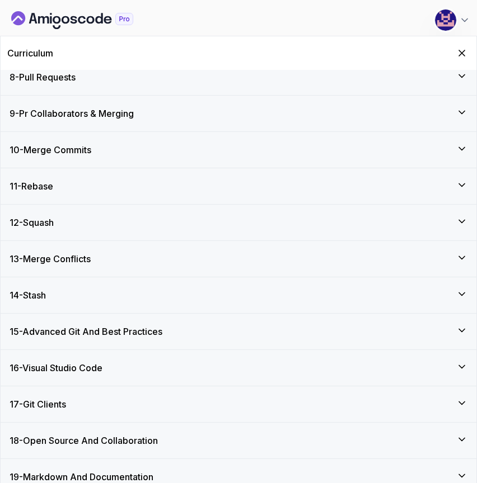
click at [79, 257] on h3 "13 - Merge Conflicts" at bounding box center [50, 258] width 81 height 13
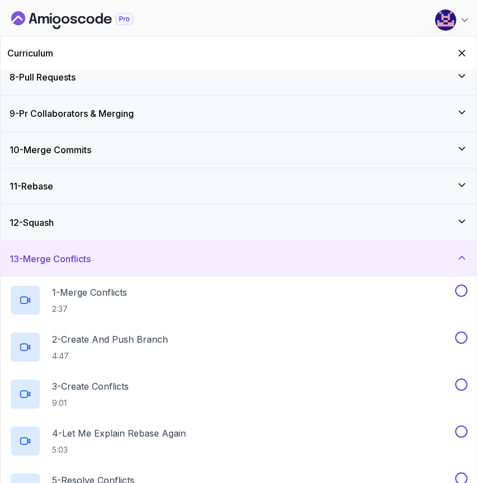
click at [88, 212] on div "12 - Squash" at bounding box center [239, 223] width 476 height 36
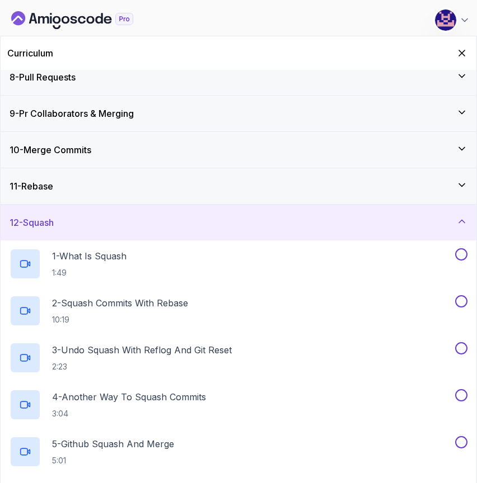
click at [79, 192] on div "11 - Rebase" at bounding box center [239, 186] width 458 height 13
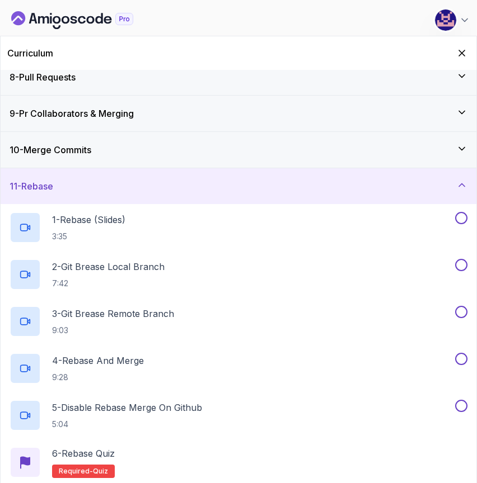
click at [76, 157] on div "10 - Merge Commits" at bounding box center [239, 150] width 476 height 36
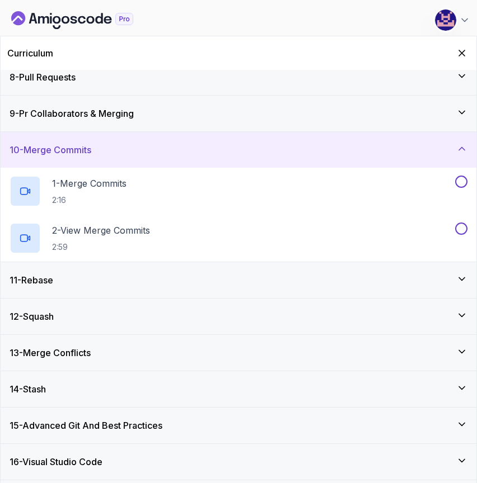
click at [72, 120] on div "9 - Pr Collaborators & Merging" at bounding box center [239, 114] width 476 height 36
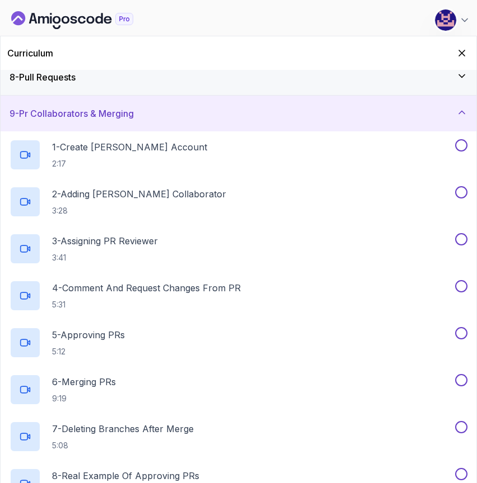
click at [64, 76] on h3 "8 - Pull Requests" at bounding box center [43, 76] width 66 height 13
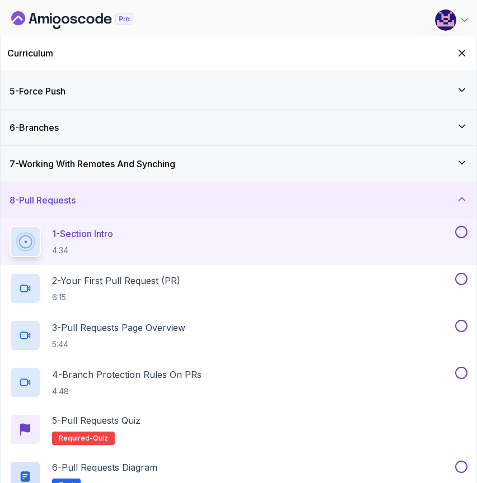
scroll to position [139, 0]
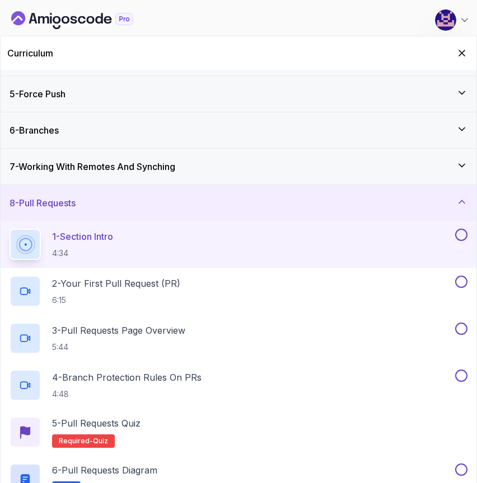
click at [54, 170] on h3 "7 - Working With Remotes And Synching" at bounding box center [93, 166] width 166 height 13
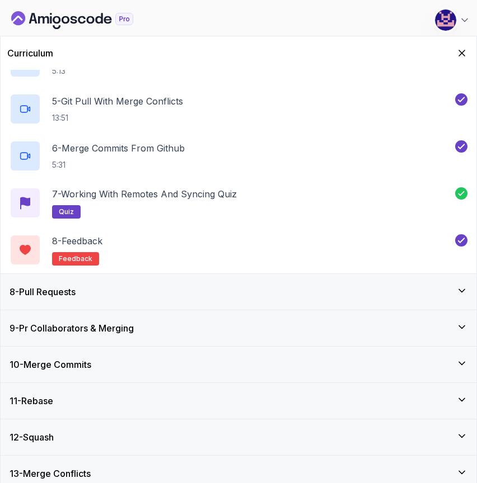
click at [48, 288] on h3 "8 - Pull Requests" at bounding box center [43, 291] width 66 height 13
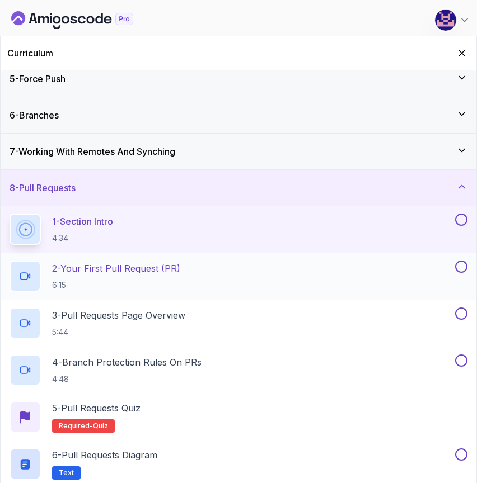
scroll to position [146, 0]
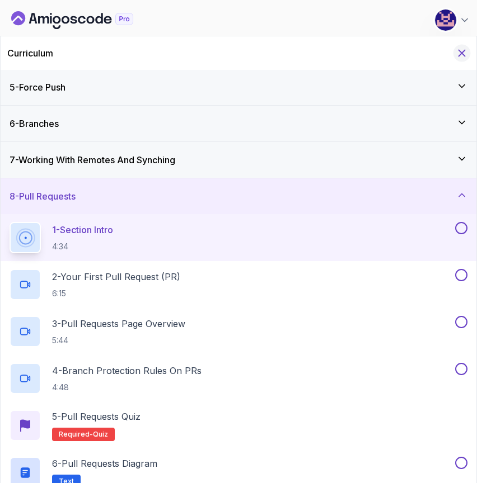
click at [465, 53] on icon "Hide Curriculum for mobile" at bounding box center [461, 53] width 12 height 12
